Goal: Information Seeking & Learning: Learn about a topic

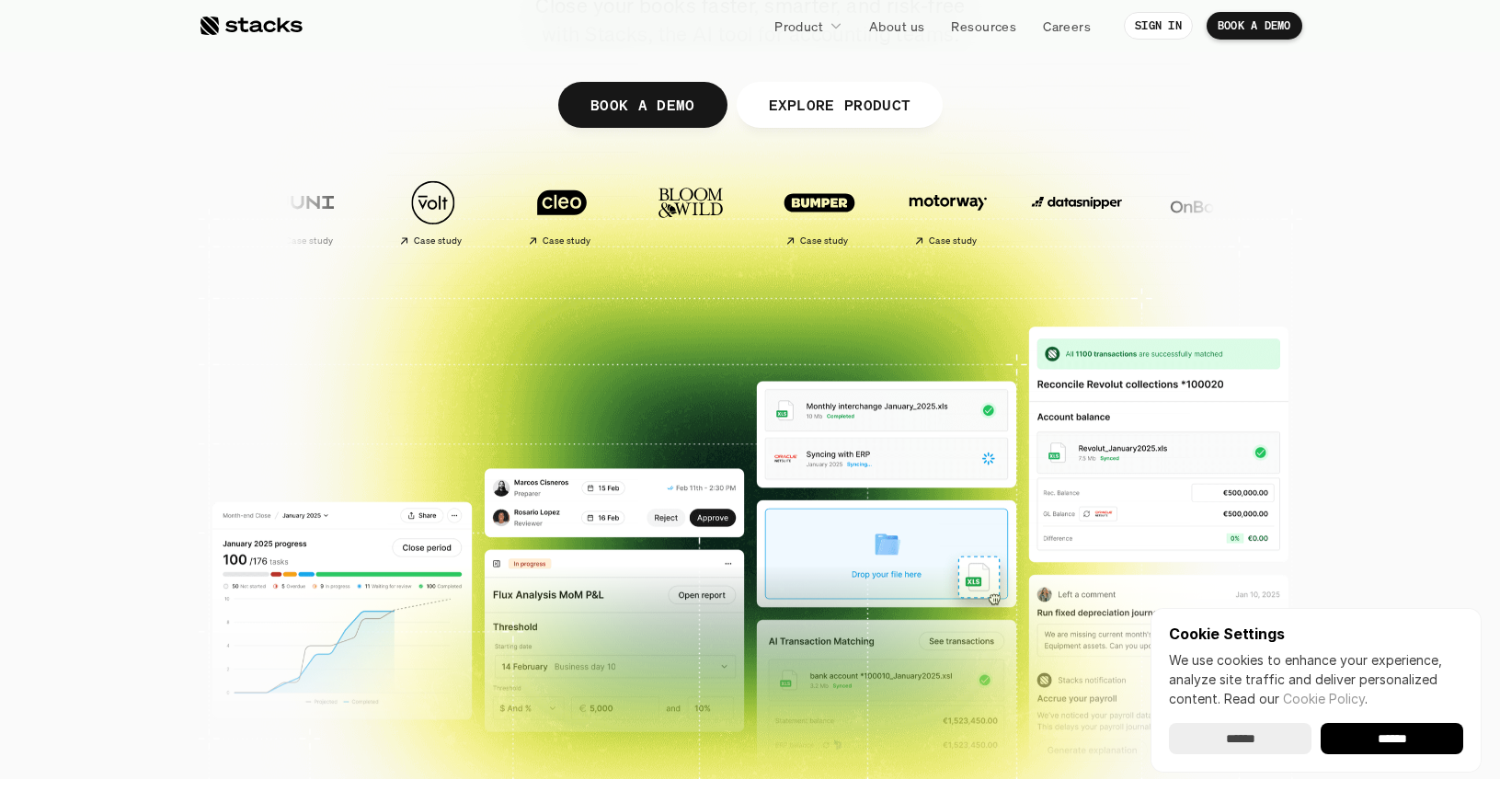
scroll to position [318, 0]
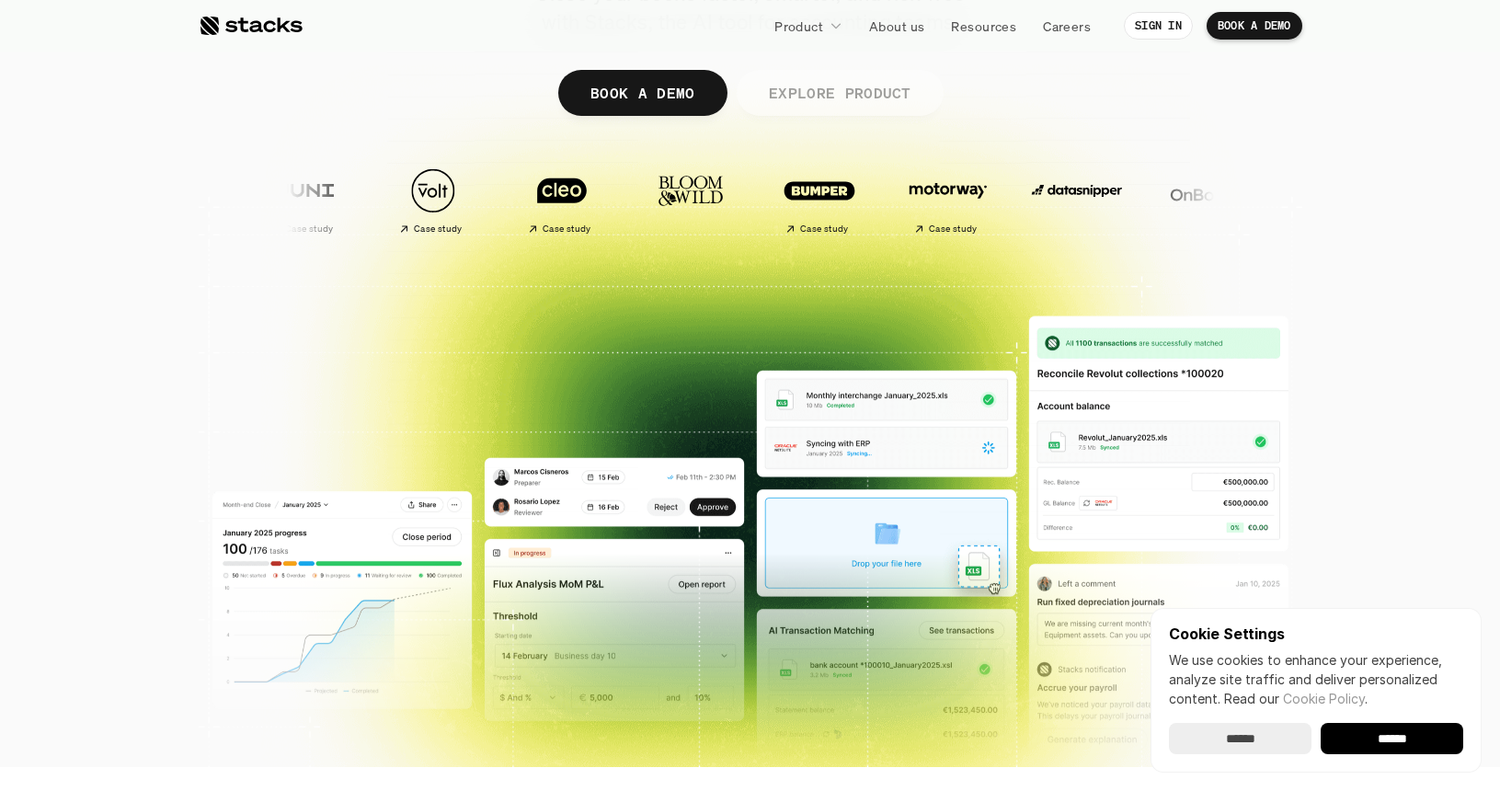
click at [885, 81] on p "EXPLORE PRODUCT" at bounding box center [839, 92] width 143 height 27
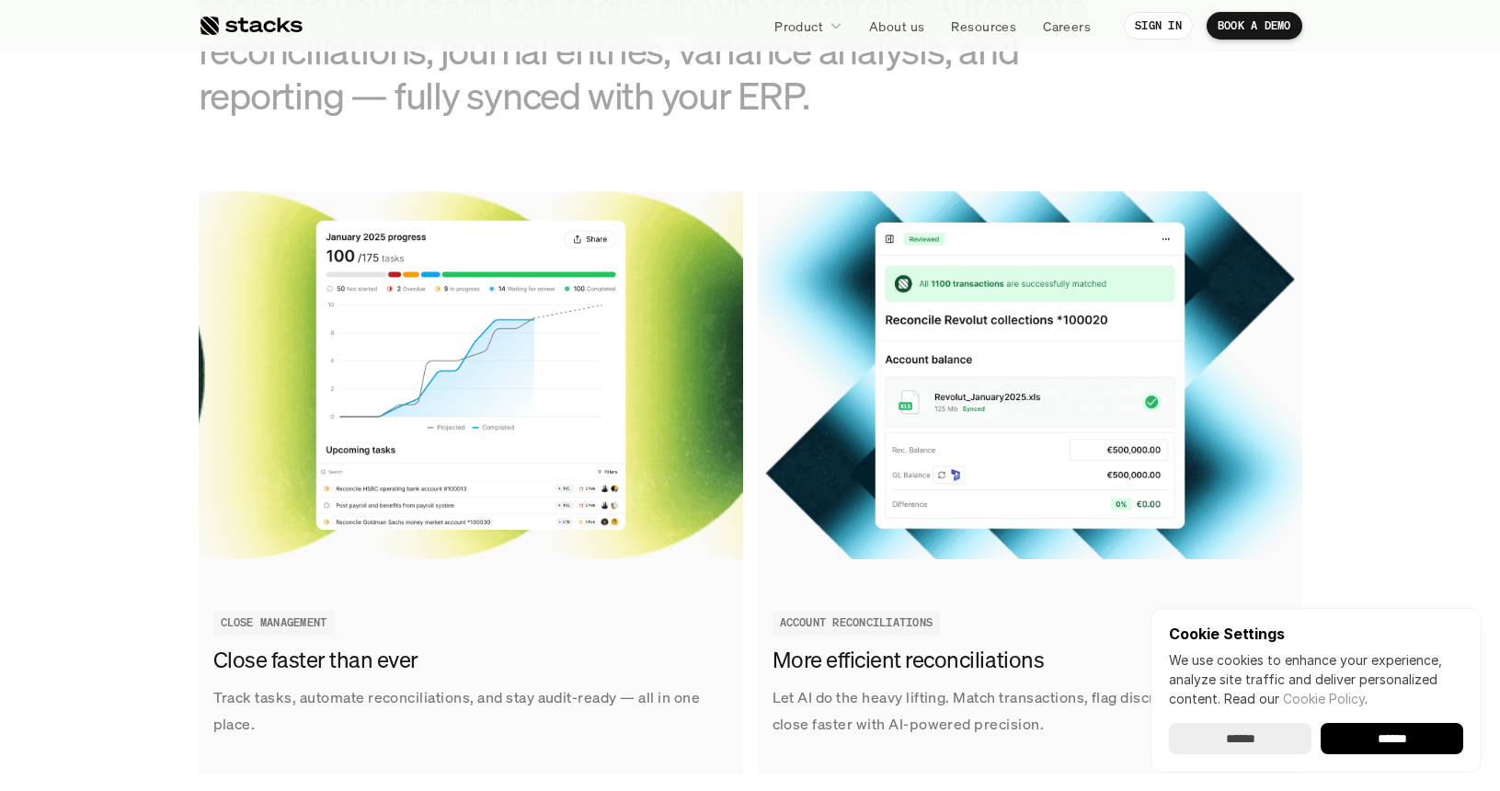
scroll to position [2079, 0]
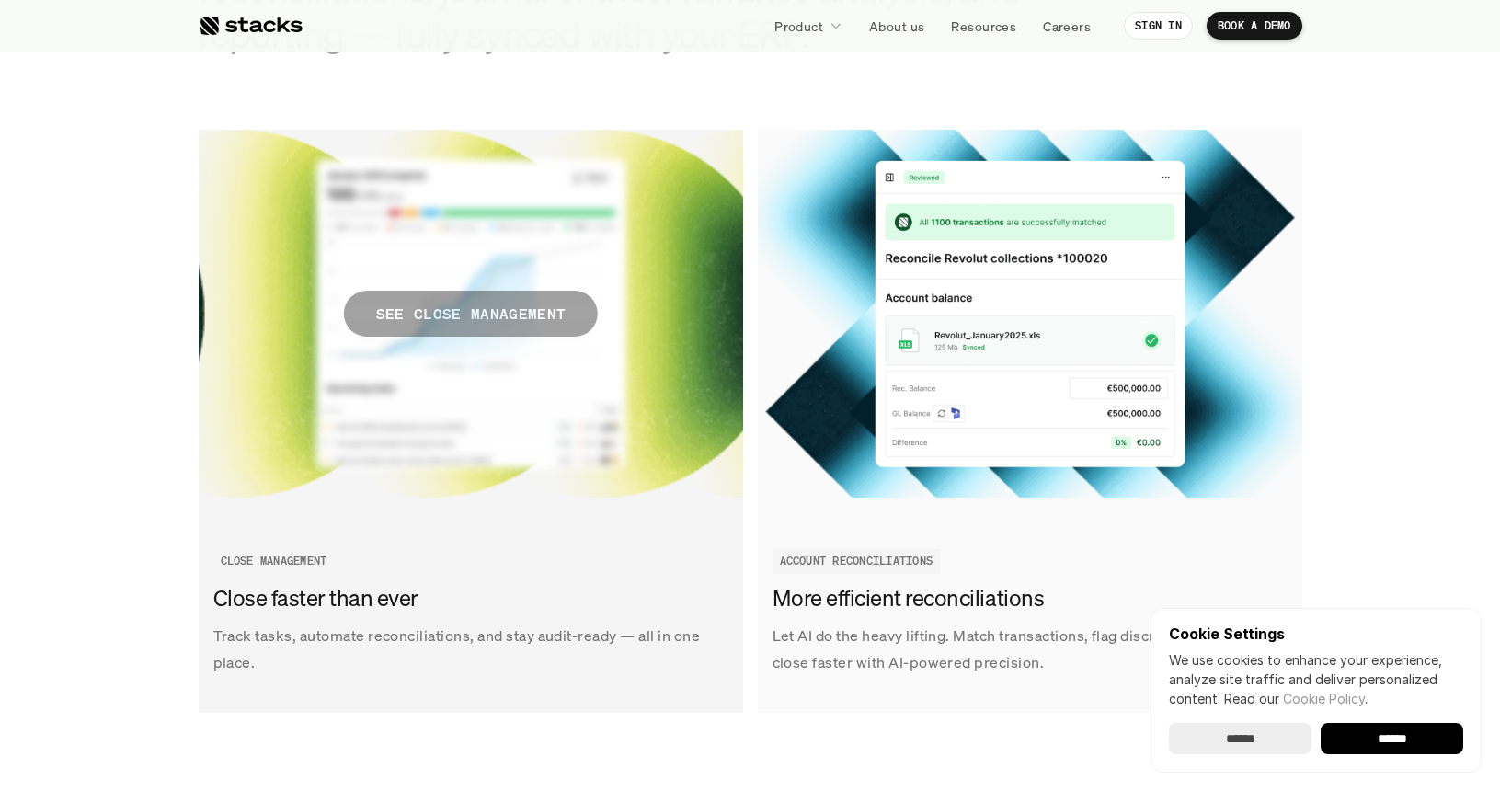
click at [504, 317] on p "SEE CLOSE MANAGEMENT" at bounding box center [469, 314] width 189 height 27
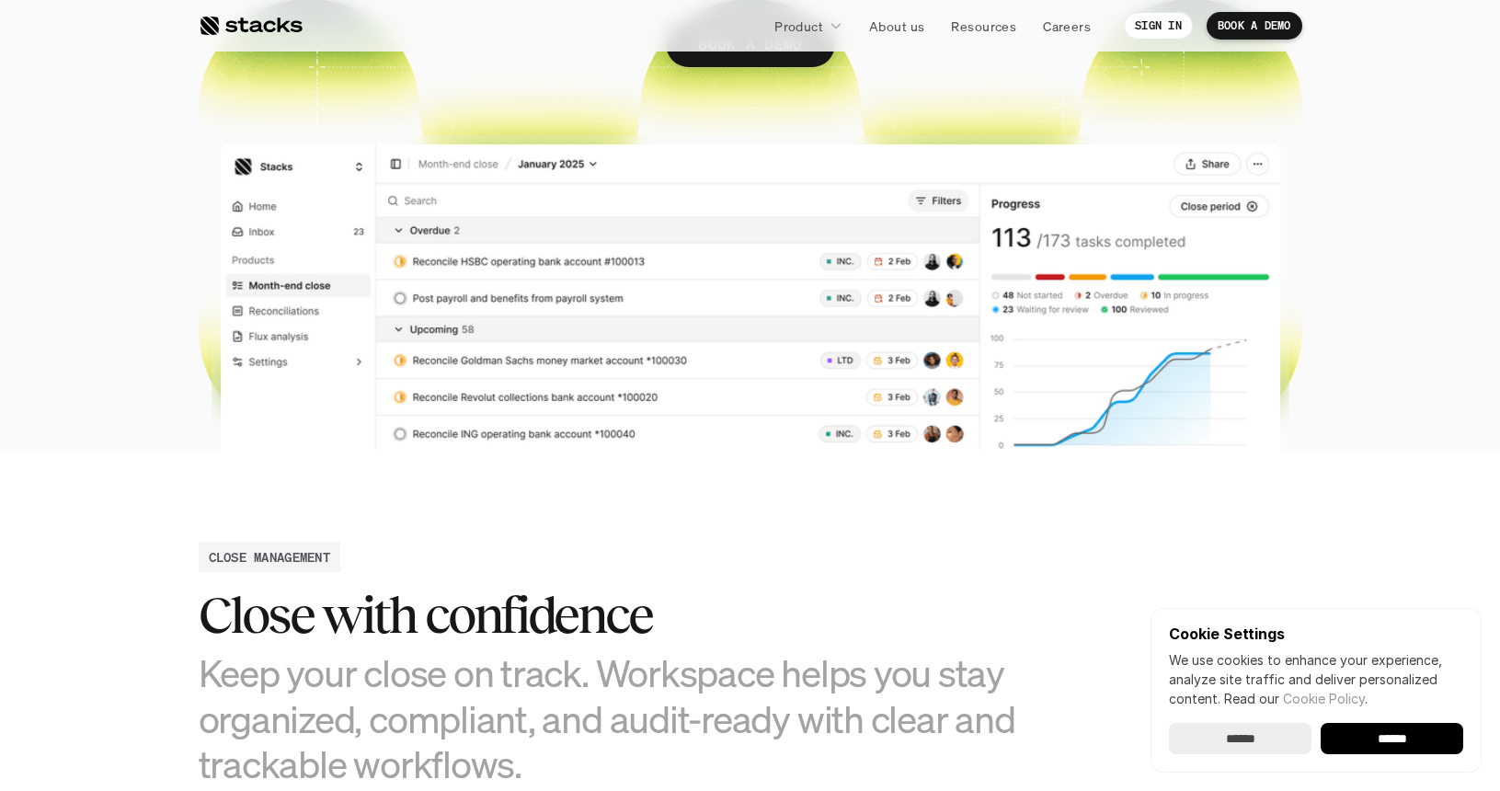
scroll to position [447, 0]
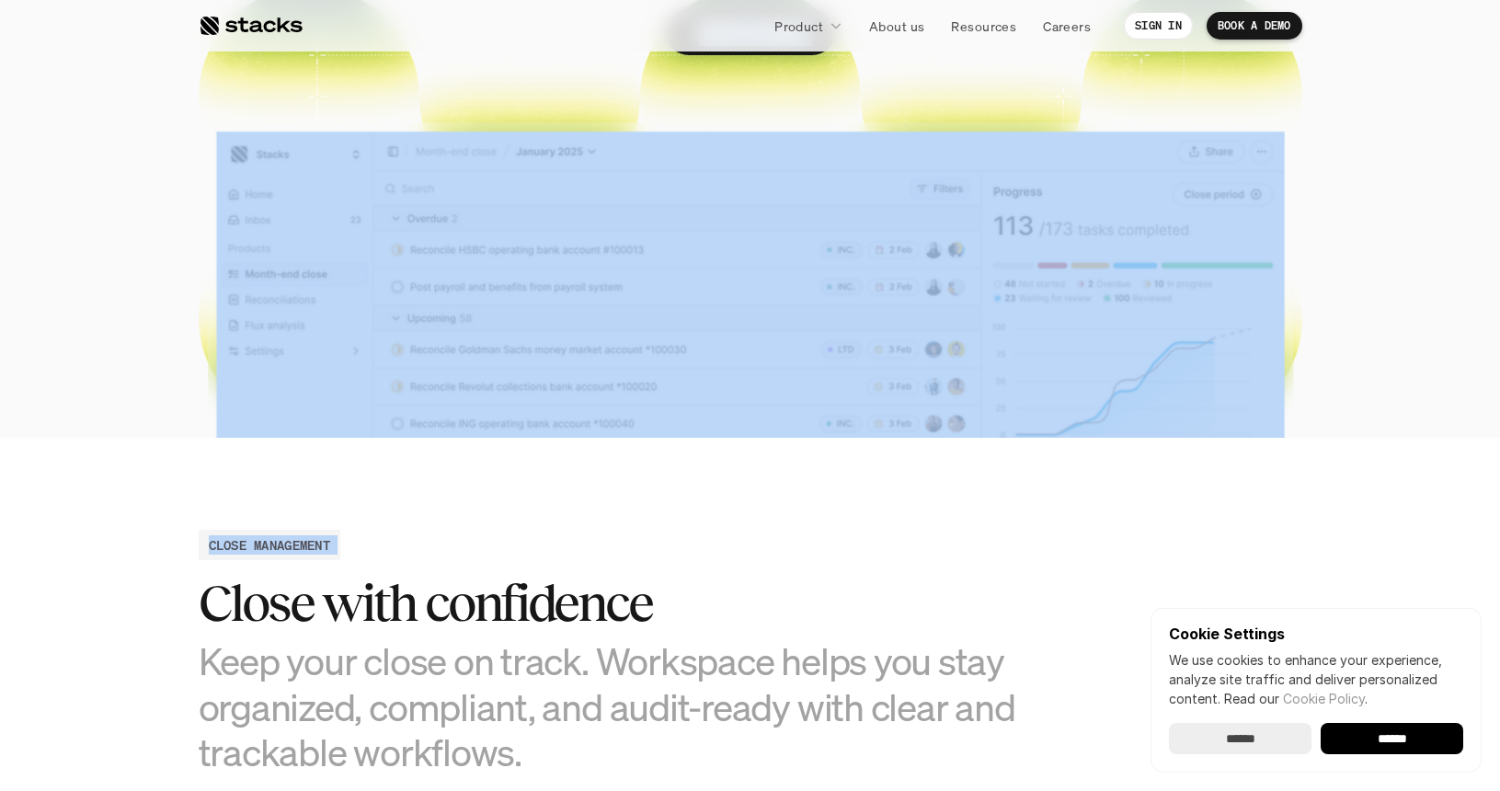
drag, startPoint x: 611, startPoint y: 268, endPoint x: 941, endPoint y: 464, distance: 384.0
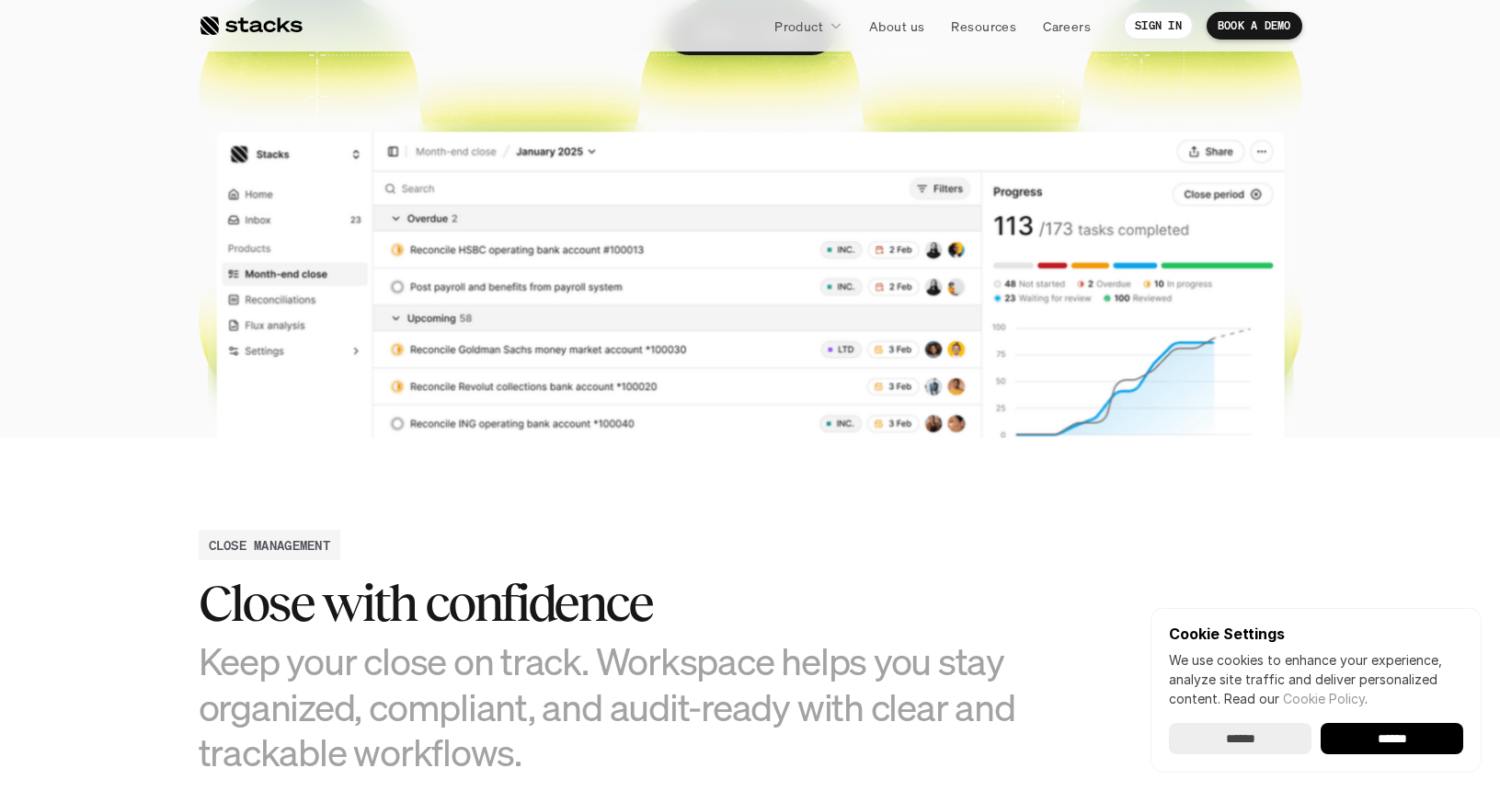
scroll to position [0, 0]
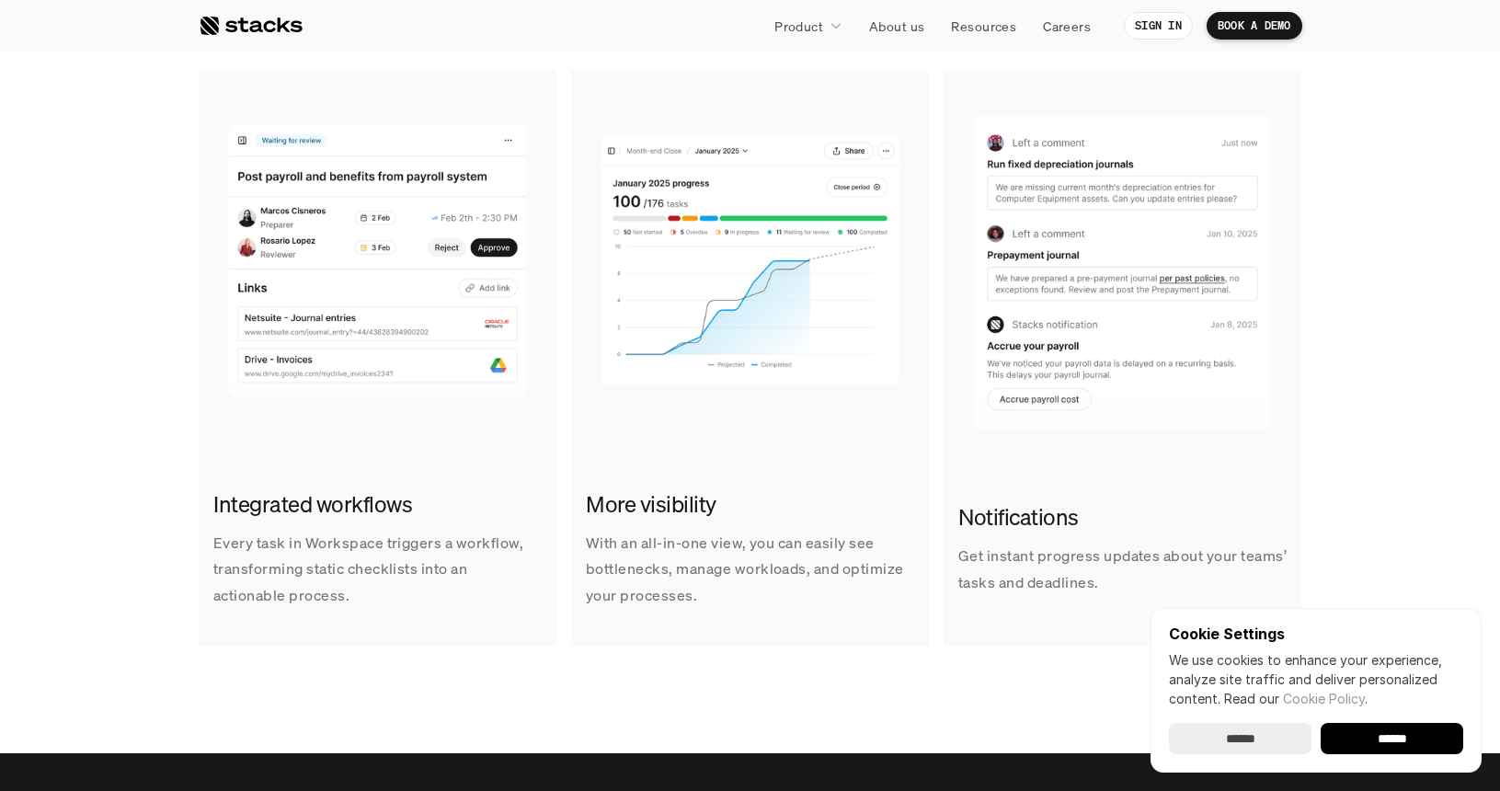
scroll to position [1237, 0]
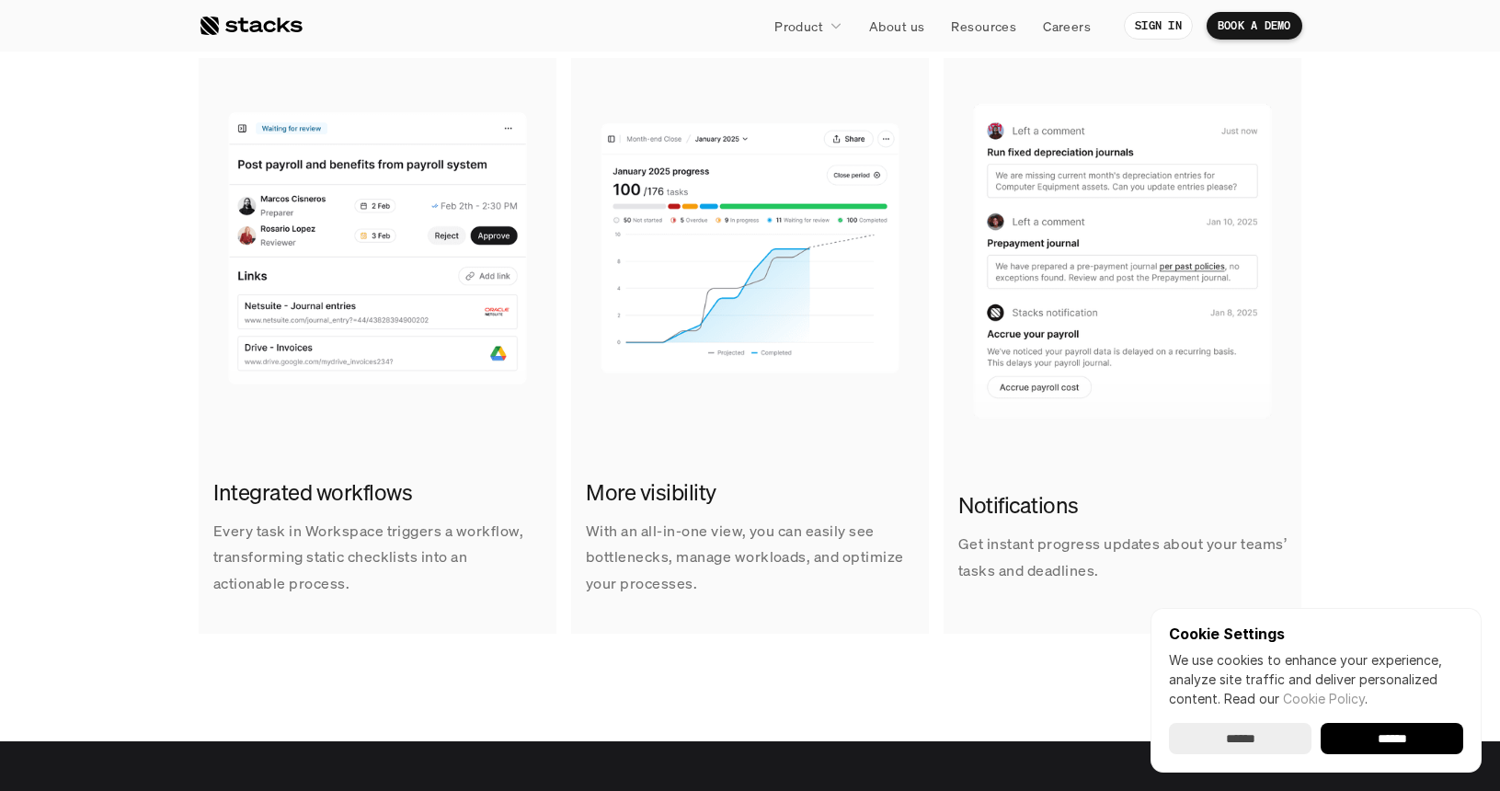
click at [1462, 731] on input "******" at bounding box center [1392, 738] width 143 height 31
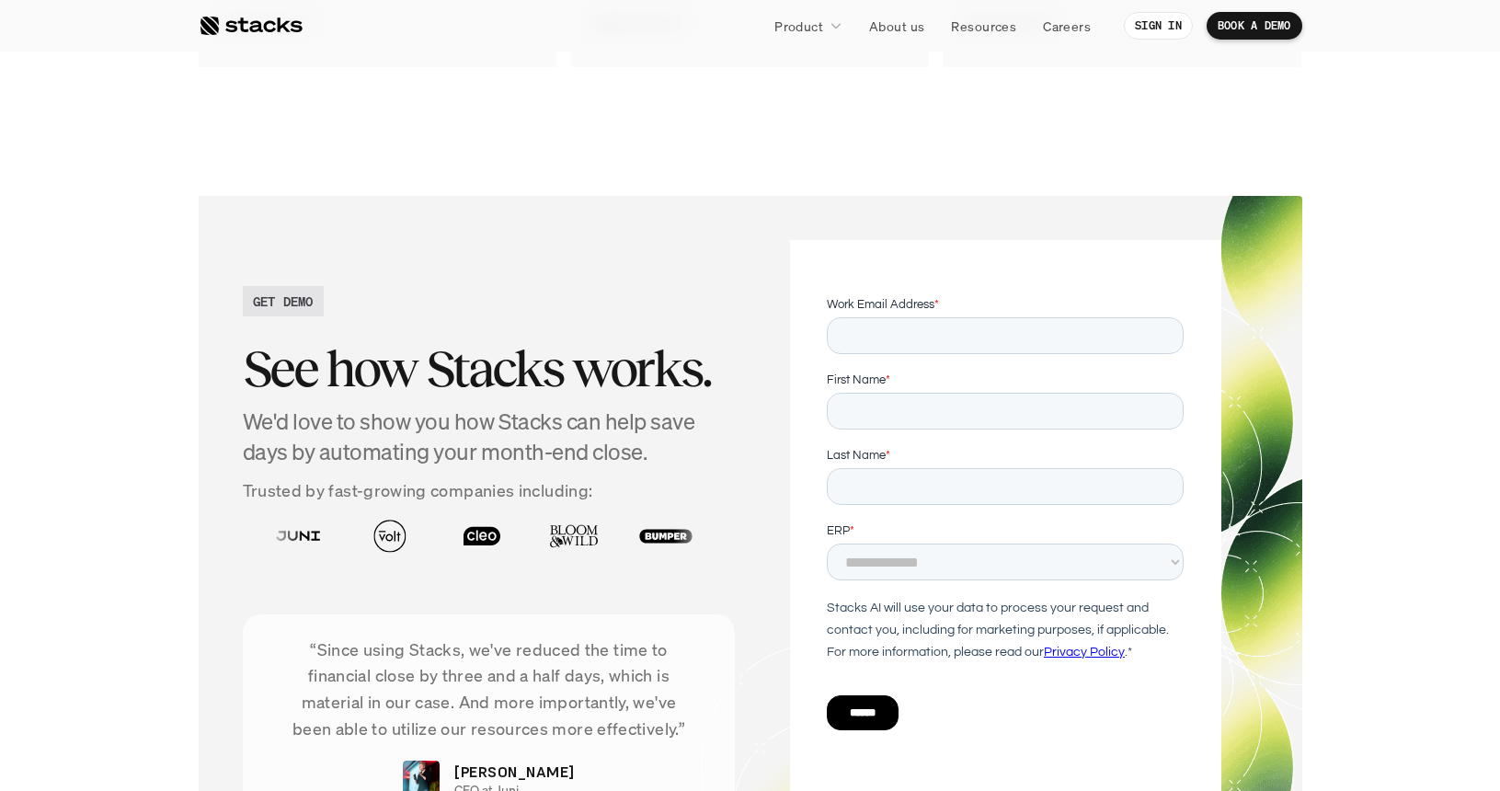
scroll to position [2797, 0]
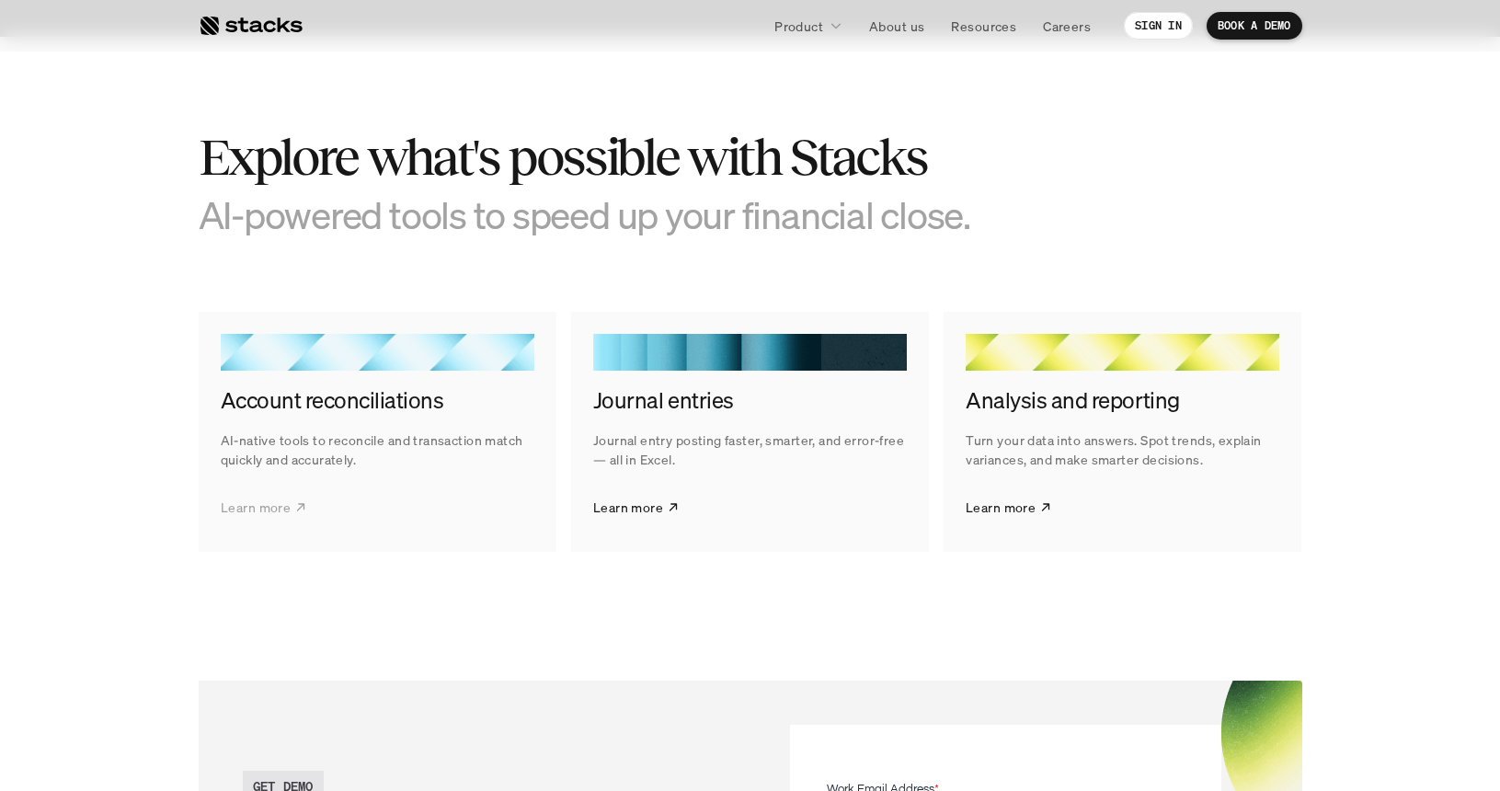
click at [268, 500] on p "Learn more" at bounding box center [256, 507] width 70 height 19
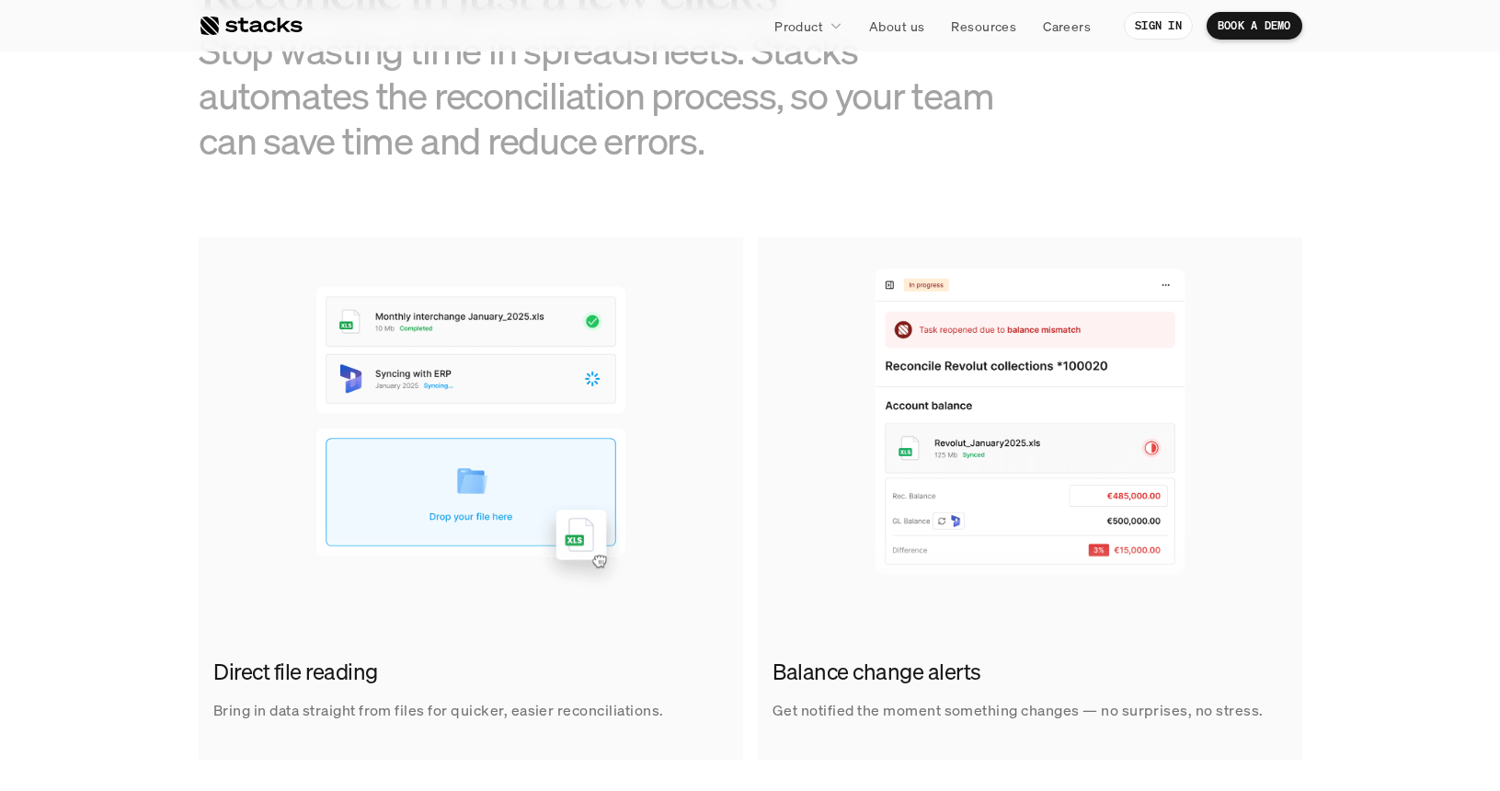
scroll to position [1119, 0]
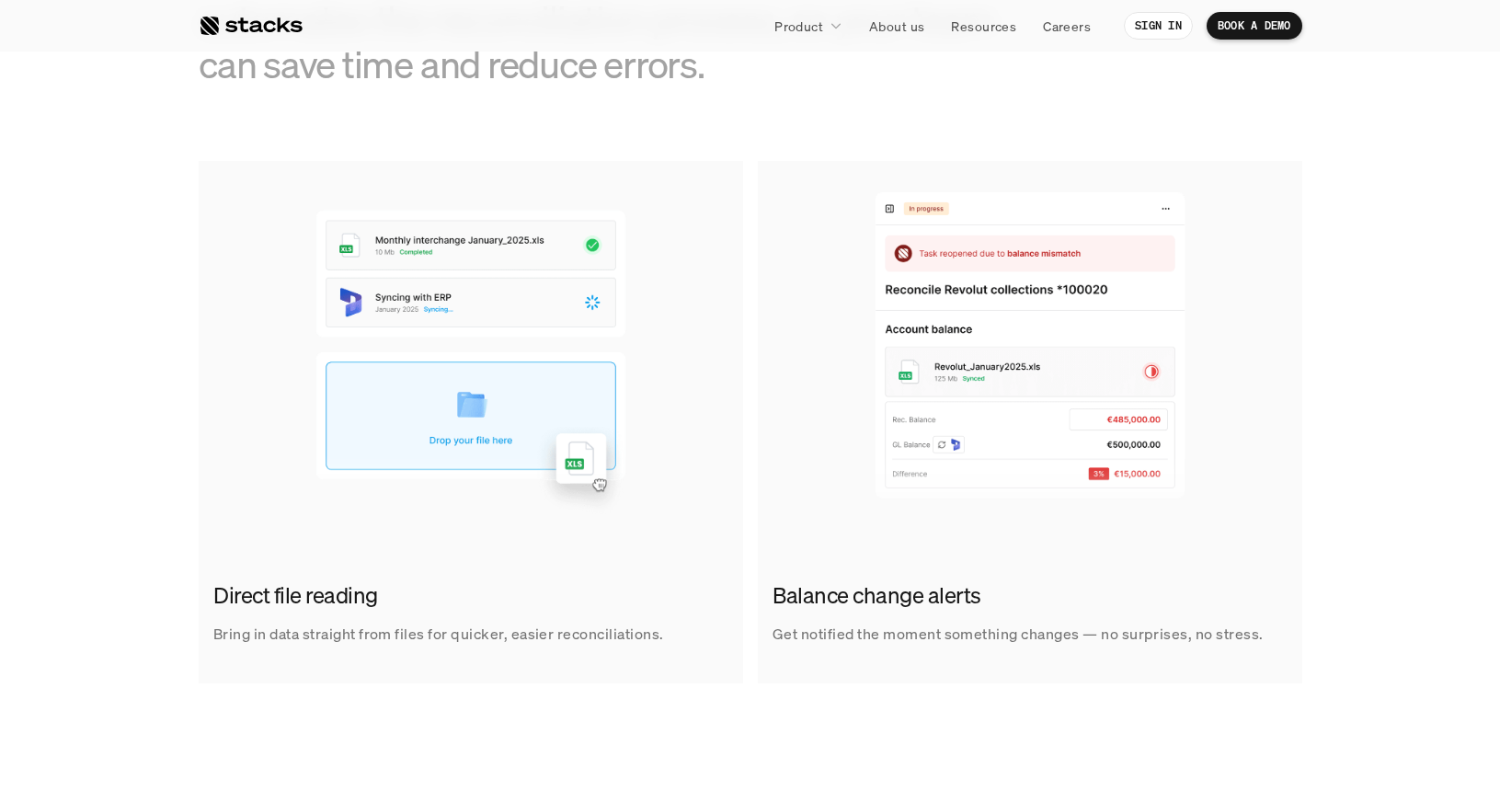
click at [972, 545] on link "Balance change alerts Get notified the moment something changes — no surprises,…" at bounding box center [1030, 422] width 545 height 522
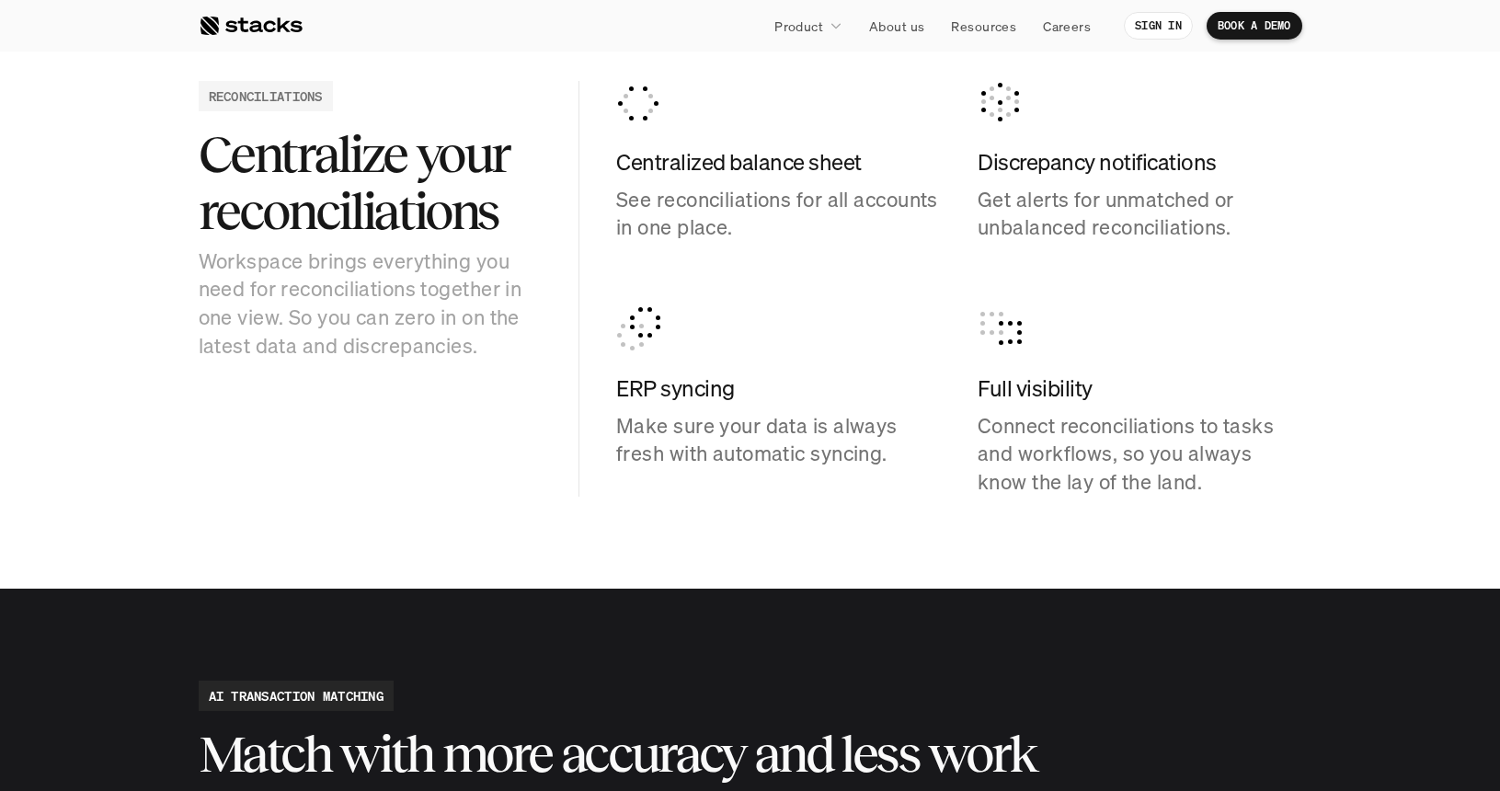
scroll to position [0, 0]
drag, startPoint x: 1039, startPoint y: 473, endPoint x: 1021, endPoint y: 442, distance: 35.5
click at [1021, 442] on p "Connect reconciliations to tasks and workflows, so you always know the lay of t…" at bounding box center [1140, 454] width 325 height 85
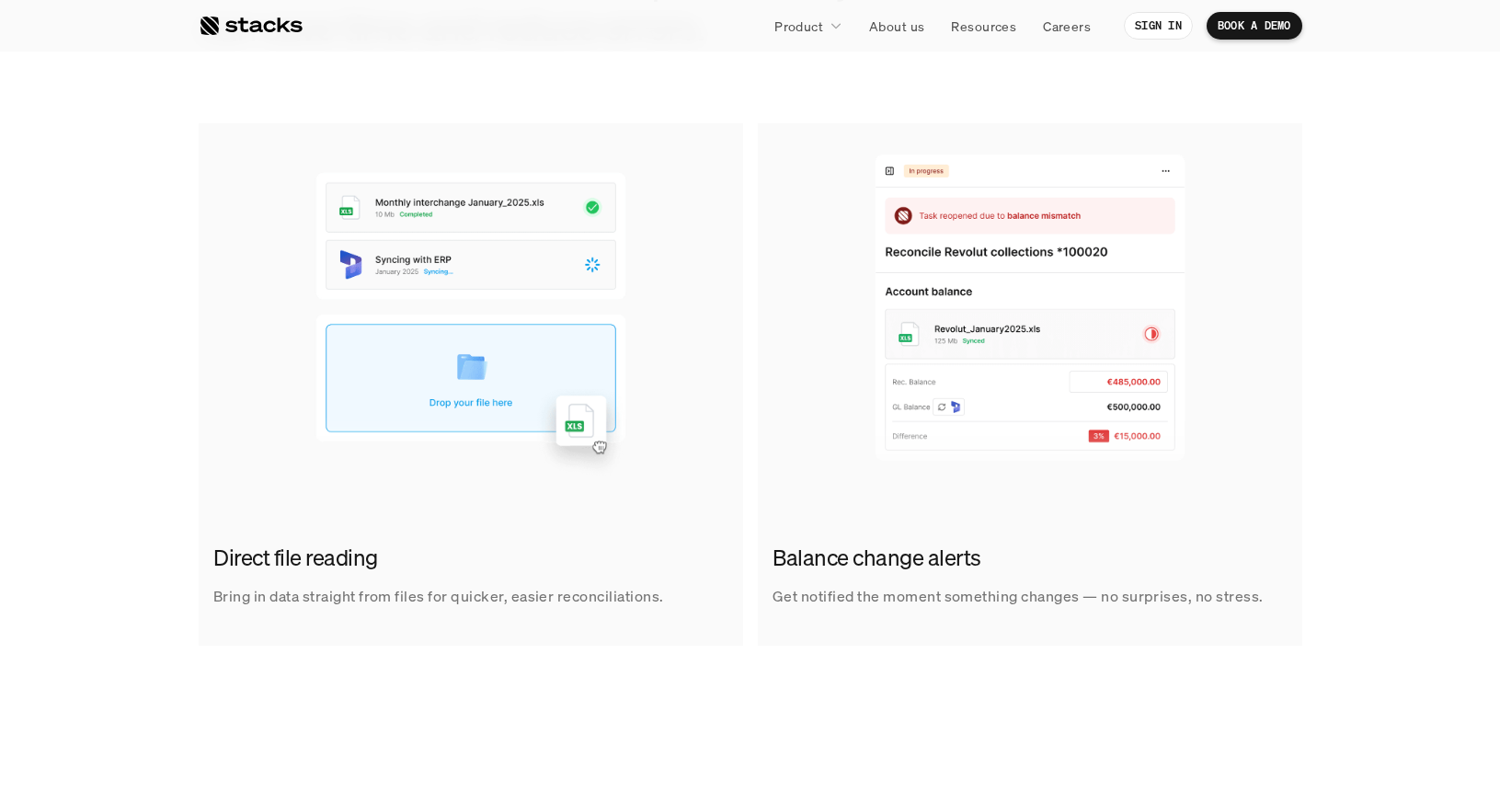
scroll to position [1145, 0]
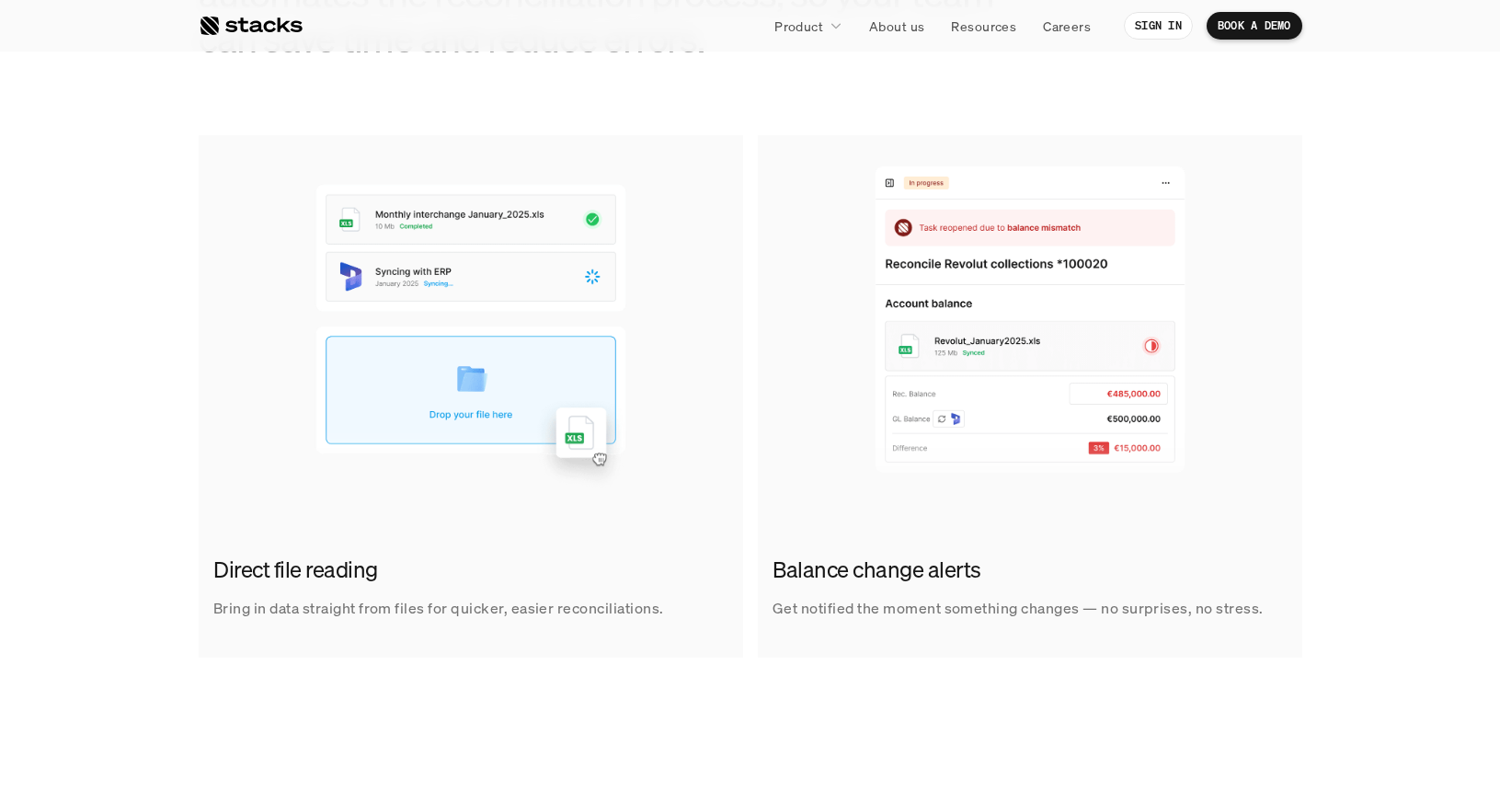
click at [90, 440] on div "Direct file reading Bring in data straight from files for quicker, easier recon…" at bounding box center [750, 396] width 1473 height 522
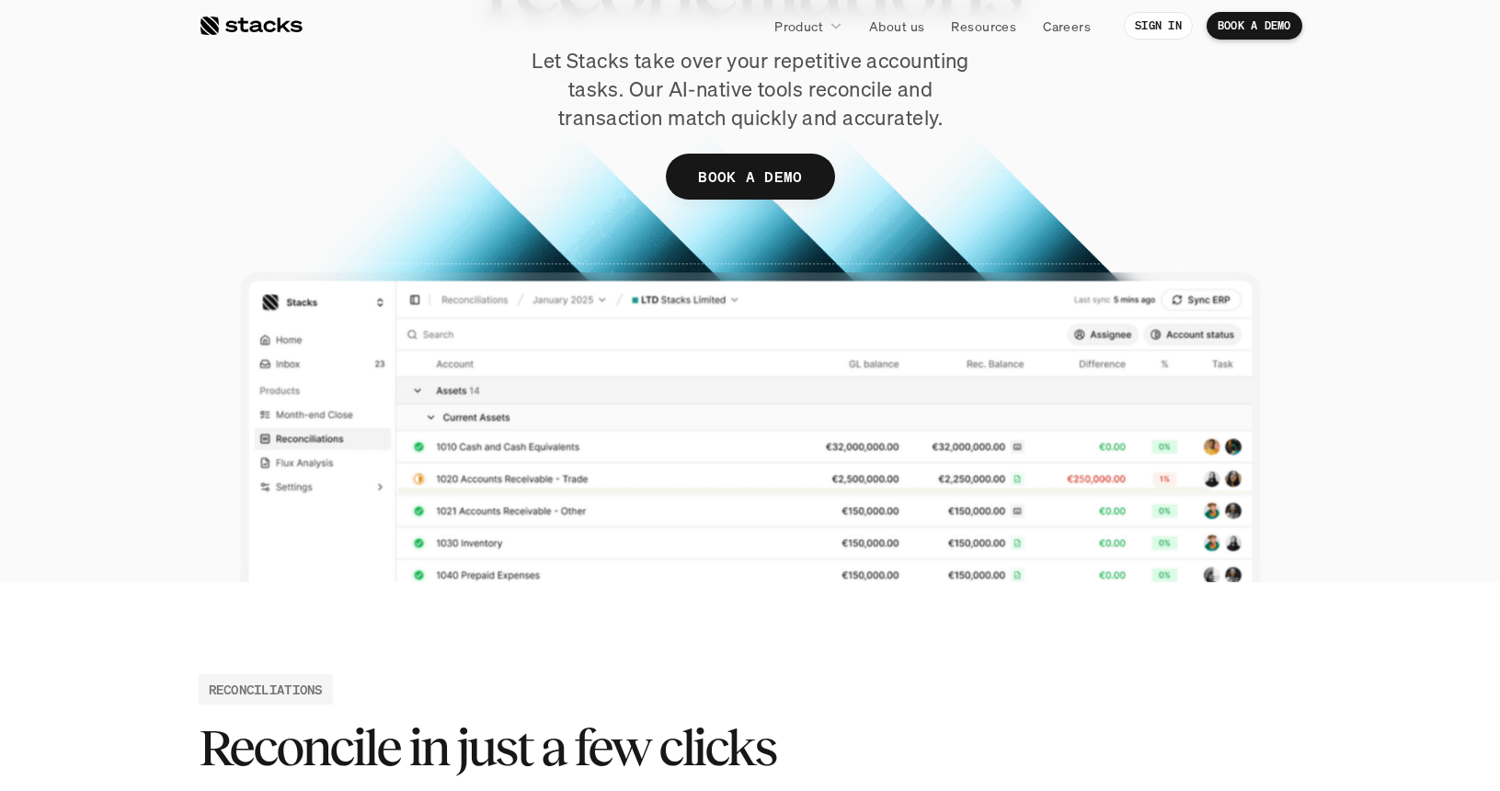
scroll to position [300, 0]
